Goal: Task Accomplishment & Management: Manage account settings

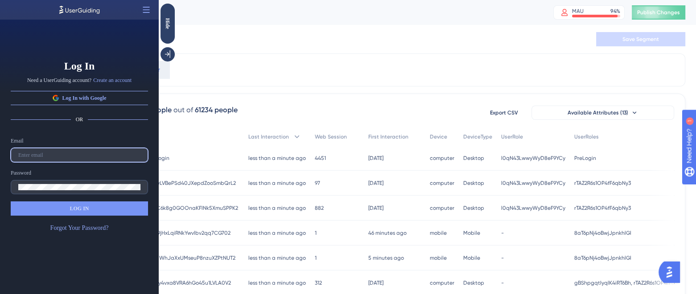
type input "[PERSON_NAME][EMAIL_ADDRESS][PERSON_NAME][DOMAIN_NAME]"
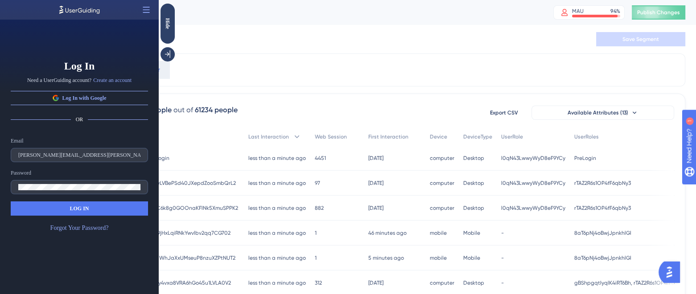
click at [63, 202] on button "LOG IN" at bounding box center [79, 209] width 137 height 14
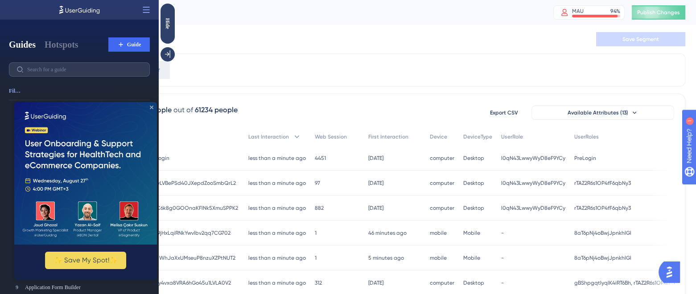
click at [153, 108] on icon "Close Preview" at bounding box center [152, 108] width 4 height 4
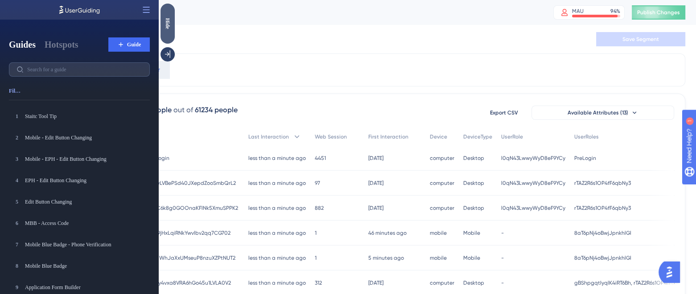
click at [169, 26] on div "Hide" at bounding box center [168, 23] width 14 height 11
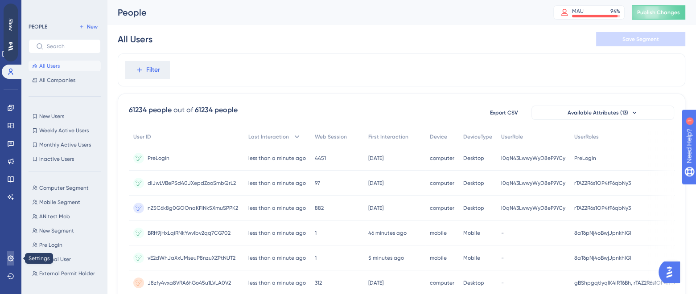
click at [7, 262] on link at bounding box center [10, 258] width 7 height 14
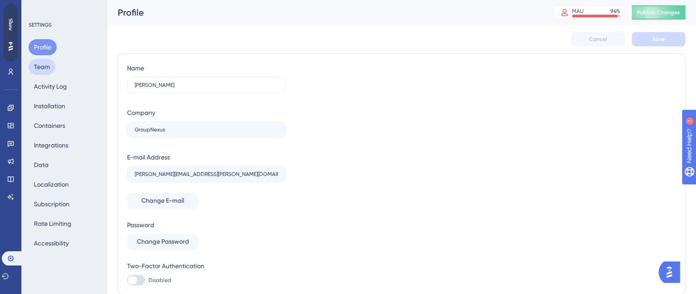
click at [47, 66] on button "Team" at bounding box center [42, 67] width 27 height 16
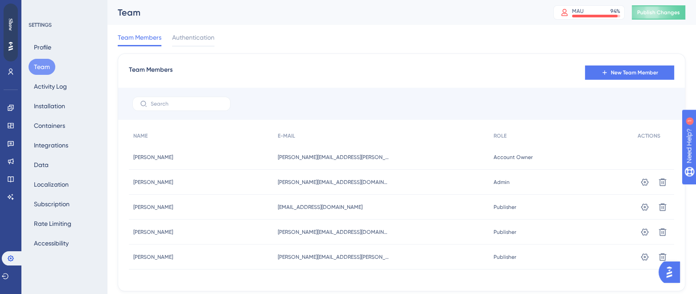
scroll to position [25, 0]
